Goal: Task Accomplishment & Management: Use online tool/utility

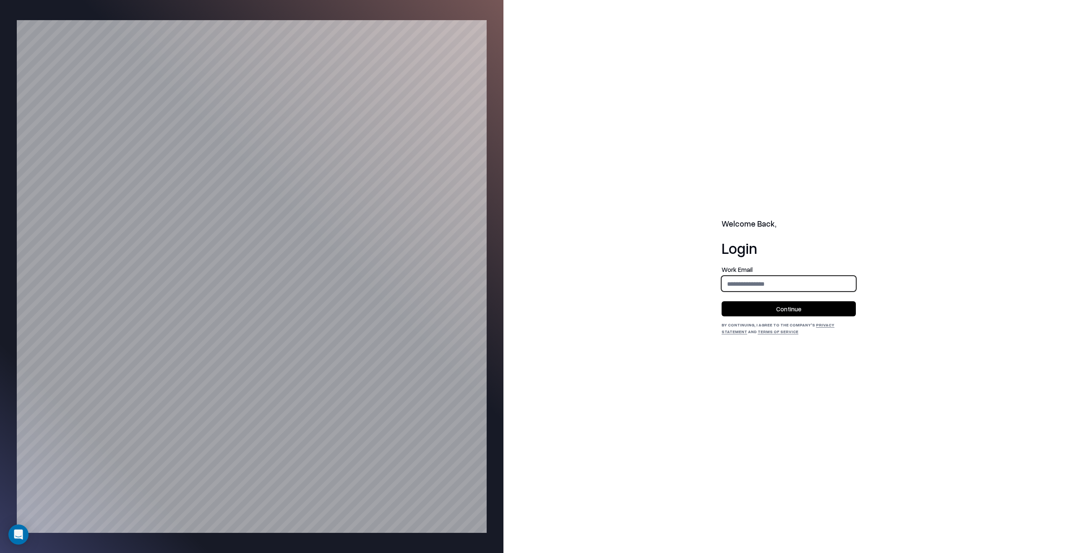
click at [788, 279] on input "email" at bounding box center [788, 284] width 133 height 16
type input "**********"
click at [796, 312] on button "Continue" at bounding box center [789, 308] width 134 height 15
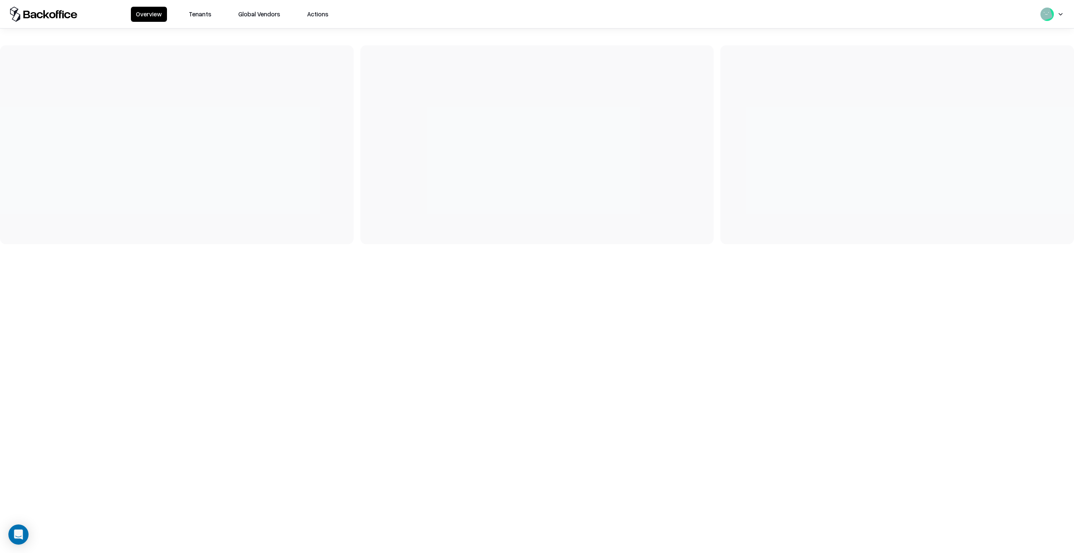
click at [202, 11] on button "Tenants" at bounding box center [200, 14] width 33 height 15
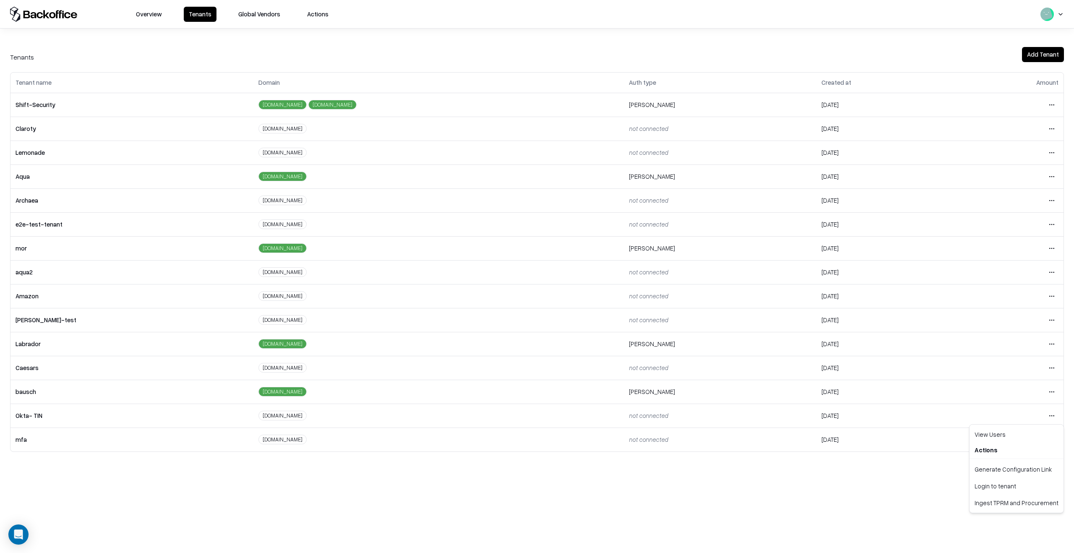
click at [1056, 419] on html "Overview Tenants Global Vendors Actions Tenants Add Tenant Tenant name Domain A…" at bounding box center [537, 276] width 1074 height 553
click at [1005, 490] on div "Login to tenant" at bounding box center [1016, 486] width 91 height 17
click at [1052, 128] on html "Overview Tenants Global Vendors Actions Tenants Add Tenant Tenant name Domain A…" at bounding box center [537, 276] width 1074 height 553
click at [999, 192] on div "Login to tenant" at bounding box center [1016, 199] width 91 height 17
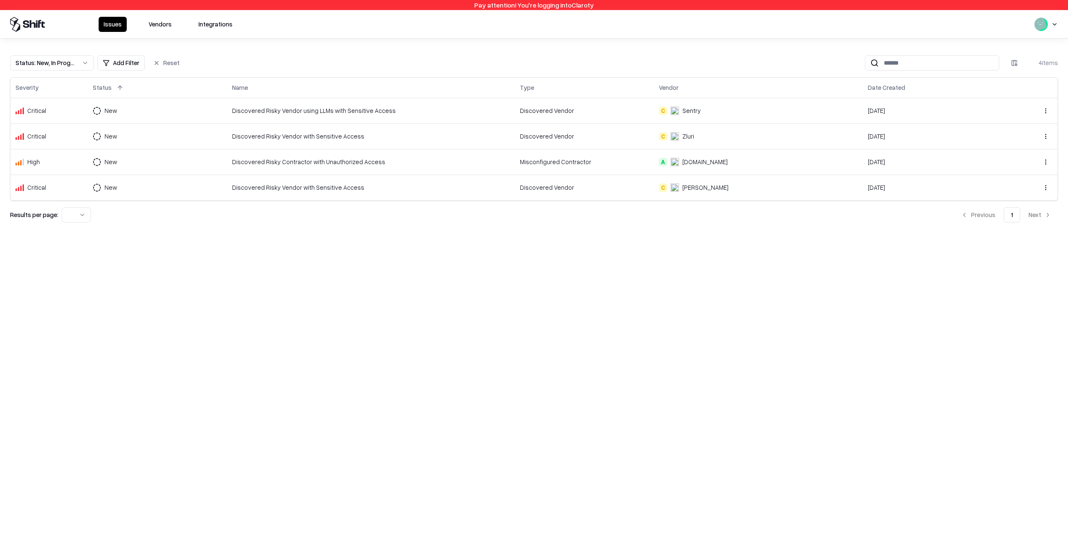
click at [210, 23] on button "Integrations" at bounding box center [215, 24] width 44 height 15
click at [218, 20] on button "Integrations" at bounding box center [215, 24] width 44 height 15
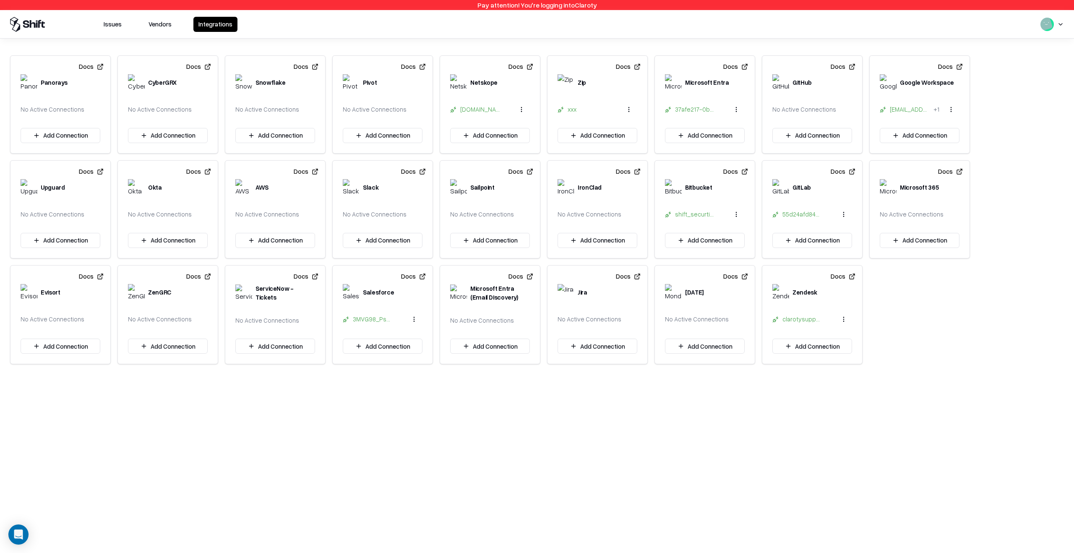
click at [709, 349] on button "Add Connection" at bounding box center [705, 346] width 80 height 15
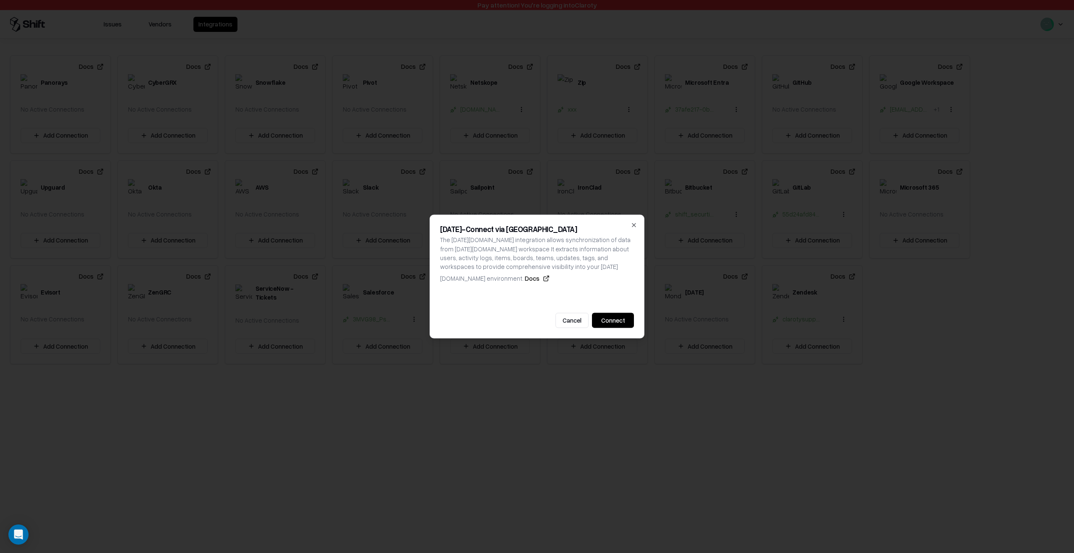
click at [577, 320] on button "Cancel" at bounding box center [572, 320] width 33 height 15
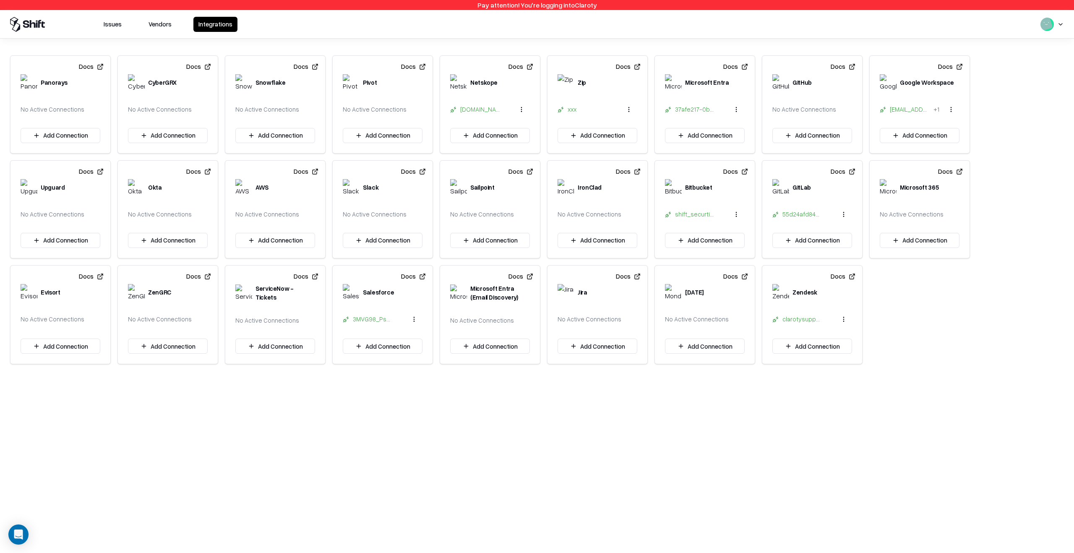
click at [736, 277] on button "Docs" at bounding box center [735, 276] width 25 height 15
click at [711, 342] on button "Add Connection" at bounding box center [705, 346] width 80 height 15
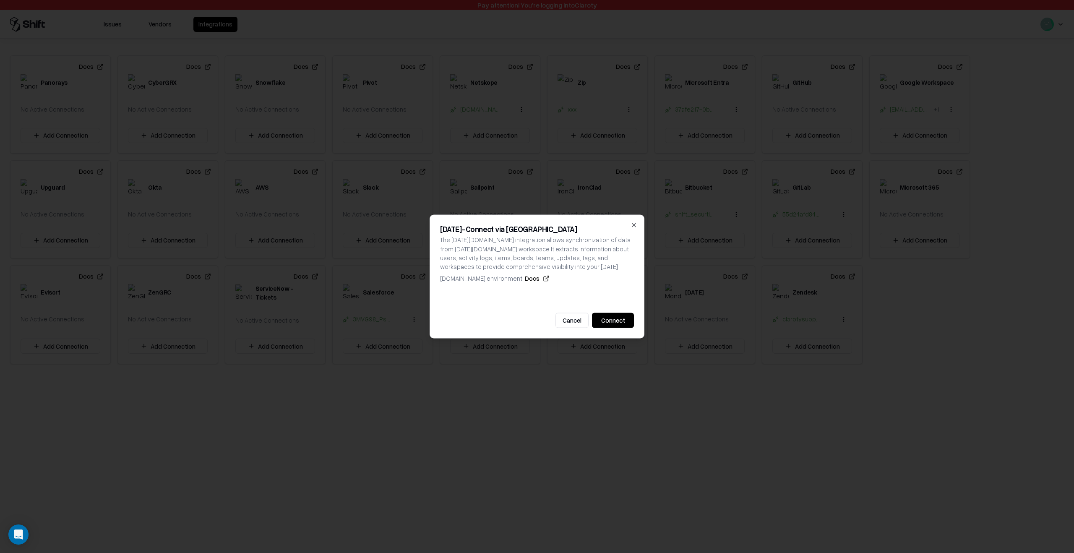
click at [632, 330] on div "Monday - Connect via OAuth The Monday.com integration allows synchronization of…" at bounding box center [537, 277] width 215 height 124
click at [630, 318] on button "Connect" at bounding box center [613, 320] width 42 height 15
